Goal: Find contact information: Find contact information

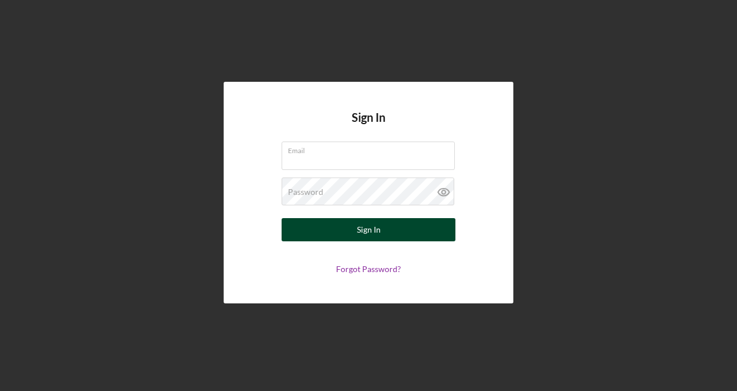
type input "[EMAIL_ADDRESS][DOMAIN_NAME]"
click at [342, 219] on button "Sign In" at bounding box center [369, 229] width 174 height 23
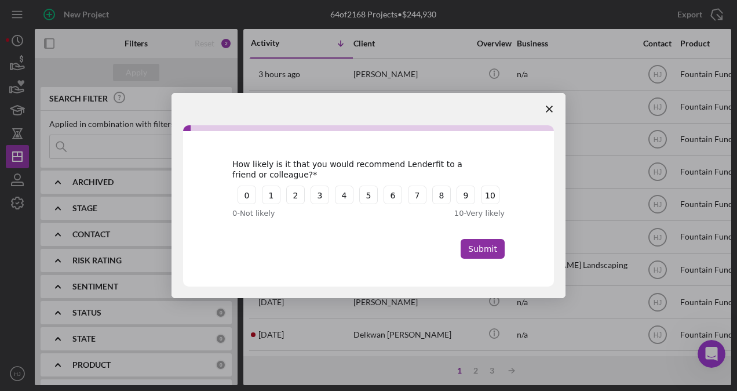
click at [547, 104] on span "Close survey" at bounding box center [549, 109] width 32 height 32
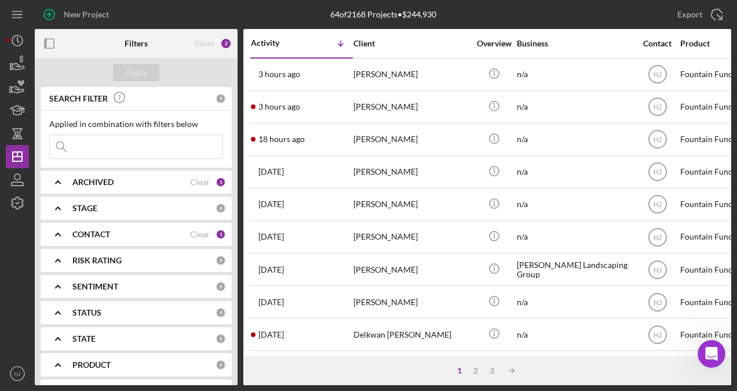
click at [136, 141] on input at bounding box center [136, 146] width 173 height 23
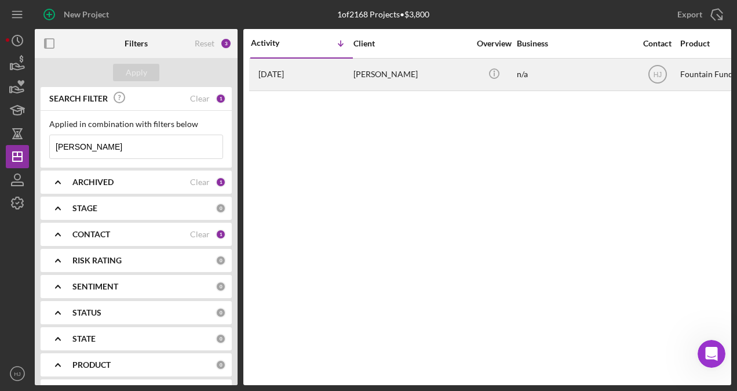
type input "[PERSON_NAME]"
click at [381, 71] on div "[PERSON_NAME]" at bounding box center [411, 74] width 116 height 31
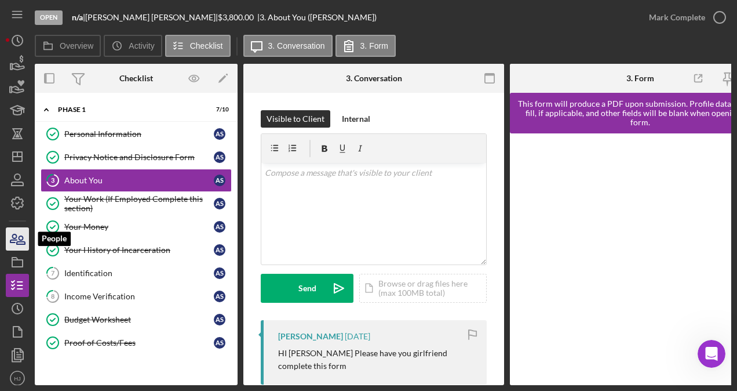
click at [24, 234] on icon "button" at bounding box center [17, 238] width 29 height 29
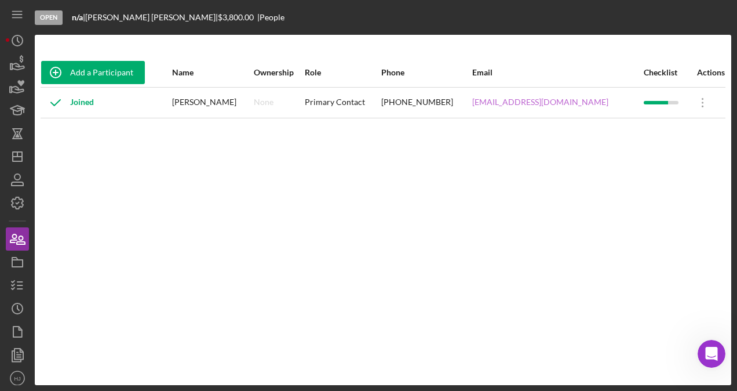
click at [558, 98] on link "[EMAIL_ADDRESS][DOMAIN_NAME]" at bounding box center [540, 101] width 136 height 9
click at [539, 104] on link "[EMAIL_ADDRESS][DOMAIN_NAME]" at bounding box center [540, 101] width 136 height 9
drag, startPoint x: 596, startPoint y: 100, endPoint x: 528, endPoint y: 109, distance: 68.9
click at [528, 109] on div "[EMAIL_ADDRESS][DOMAIN_NAME]" at bounding box center [557, 102] width 170 height 29
copy link "[EMAIL_ADDRESS][DOMAIN_NAME]"
